Goal: Navigation & Orientation: Find specific page/section

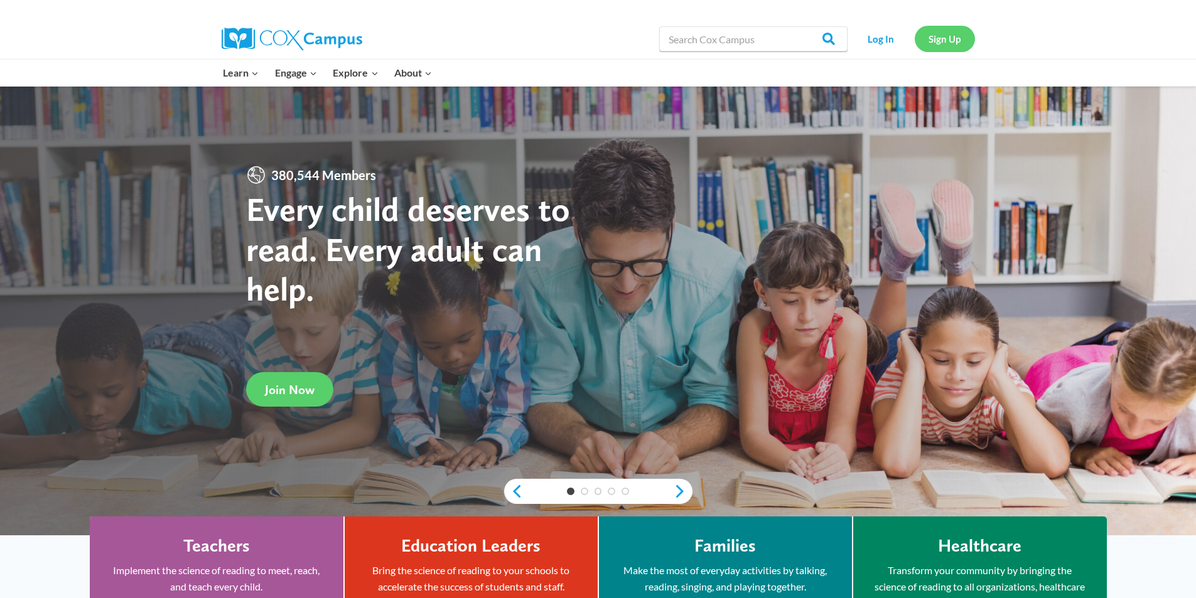
click at [951, 40] on link "Sign Up" at bounding box center [944, 39] width 60 height 26
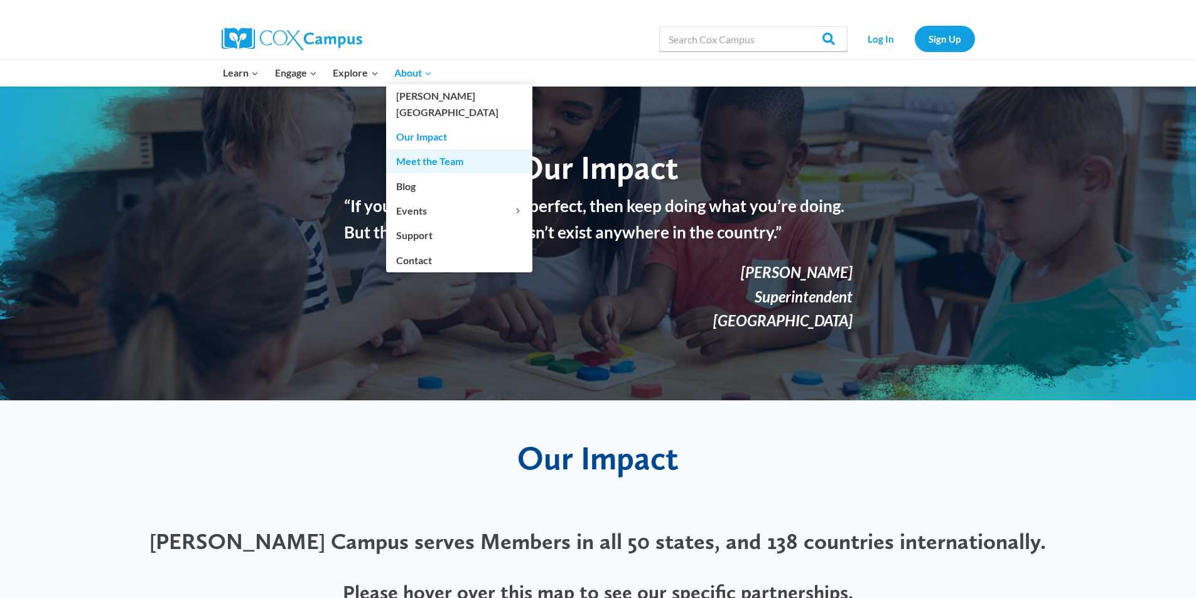
click at [437, 149] on link "Meet the Team" at bounding box center [459, 161] width 146 height 24
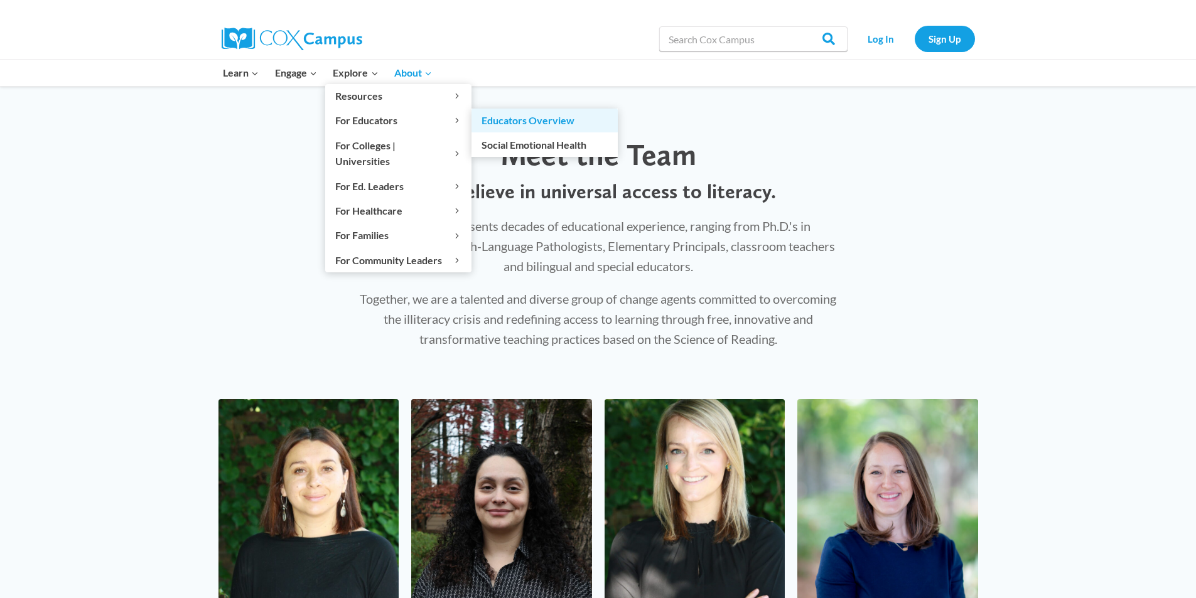
click at [539, 119] on link "Educators Overview" at bounding box center [544, 121] width 146 height 24
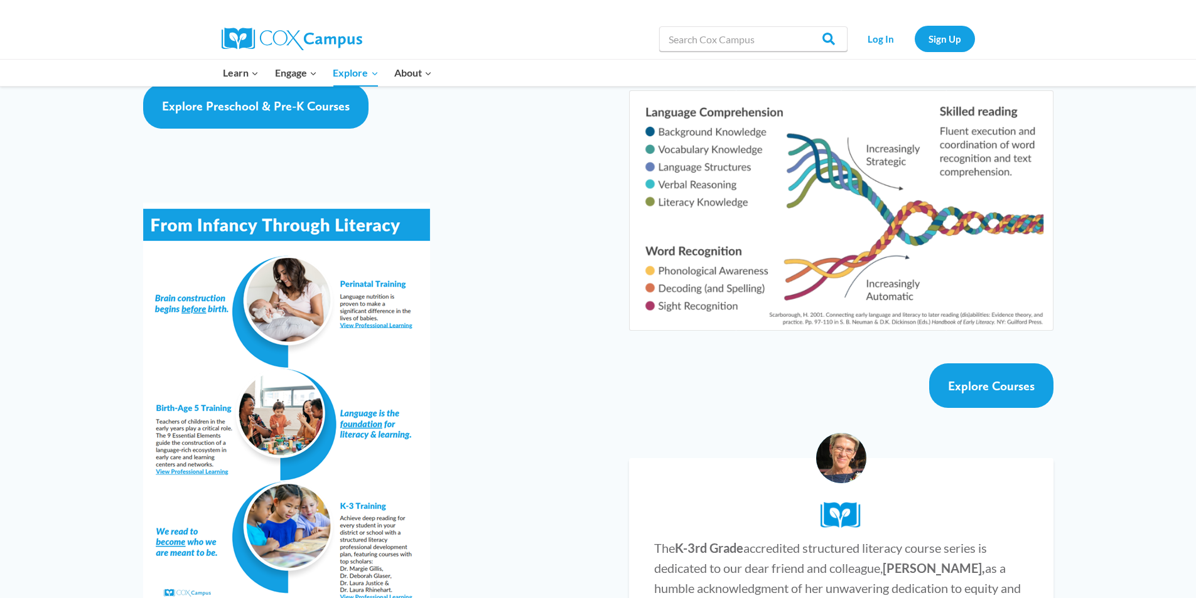
scroll to position [2071, 0]
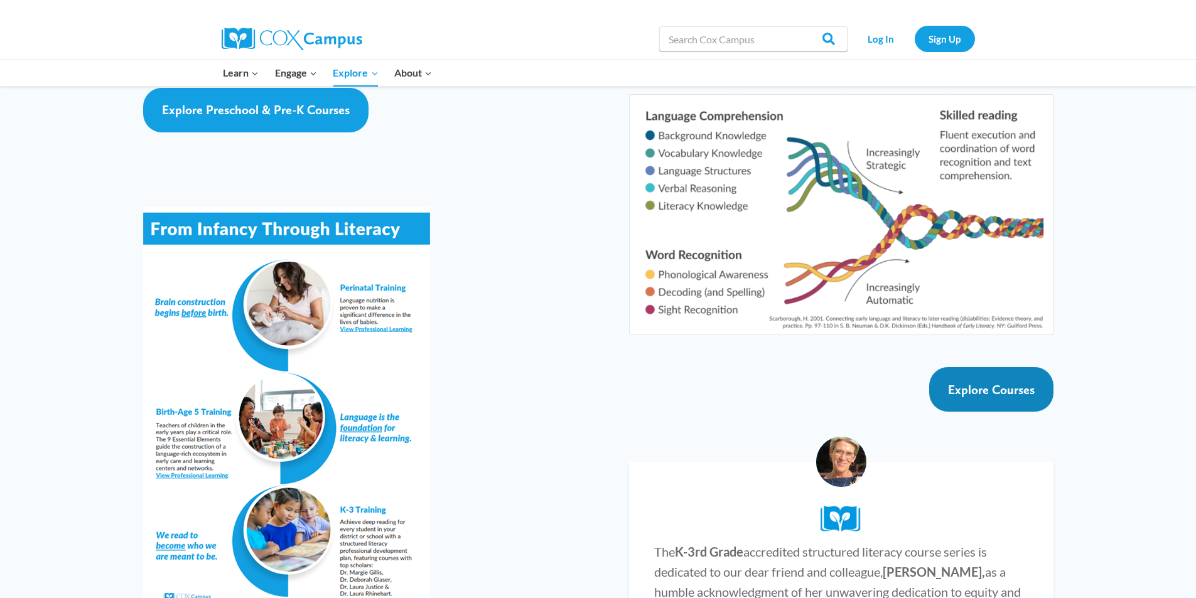
click at [1036, 367] on link "Explore Courses" at bounding box center [991, 389] width 124 height 45
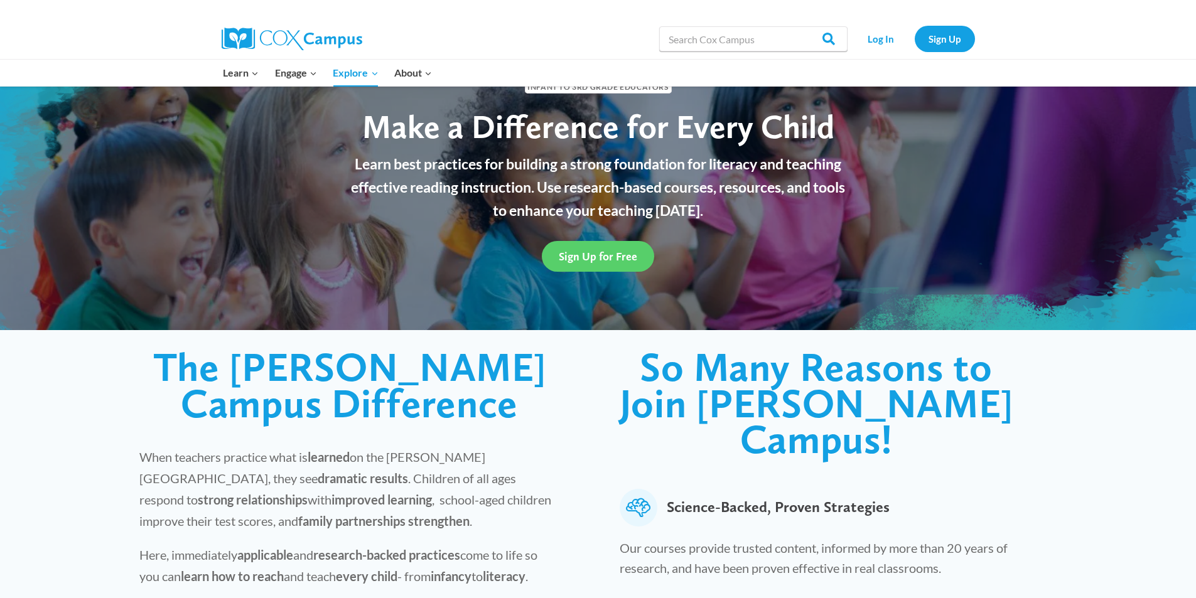
scroll to position [0, 0]
